Goal: Go to known website: Go to known website

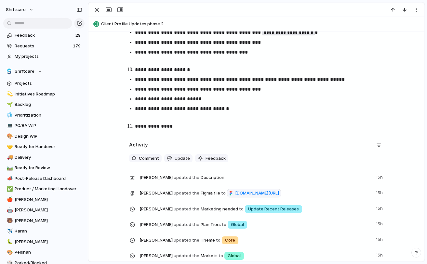
scroll to position [1023, 0]
click at [267, 196] on span "[DOMAIN_NAME][URL]" at bounding box center [257, 193] width 44 height 6
